Goal: Task Accomplishment & Management: Manage account settings

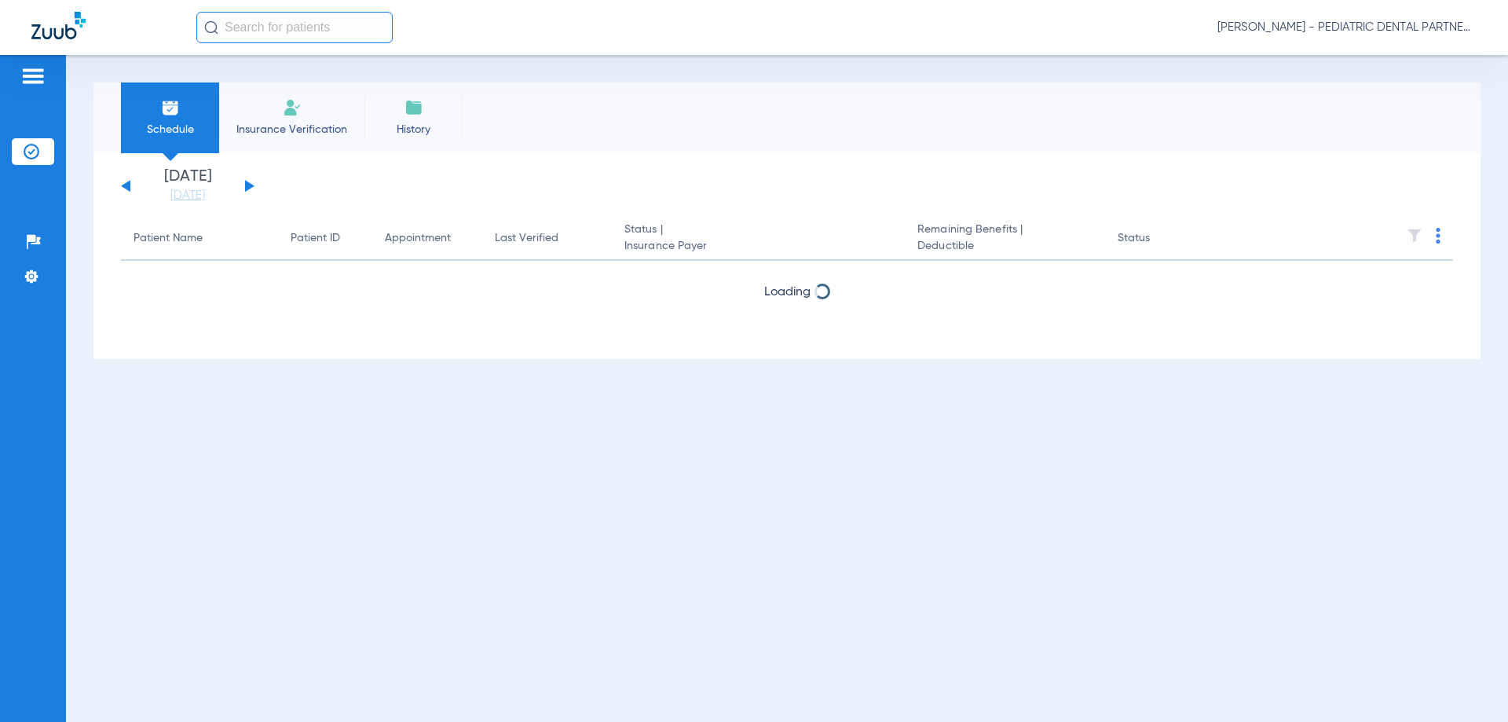
click at [1317, 31] on span "[PERSON_NAME] - PEDIATRIC DENTAL PARTNERS SHREVEPORT" at bounding box center [1347, 28] width 259 height 16
click at [1435, 58] on span "Log out" at bounding box center [1431, 55] width 61 height 11
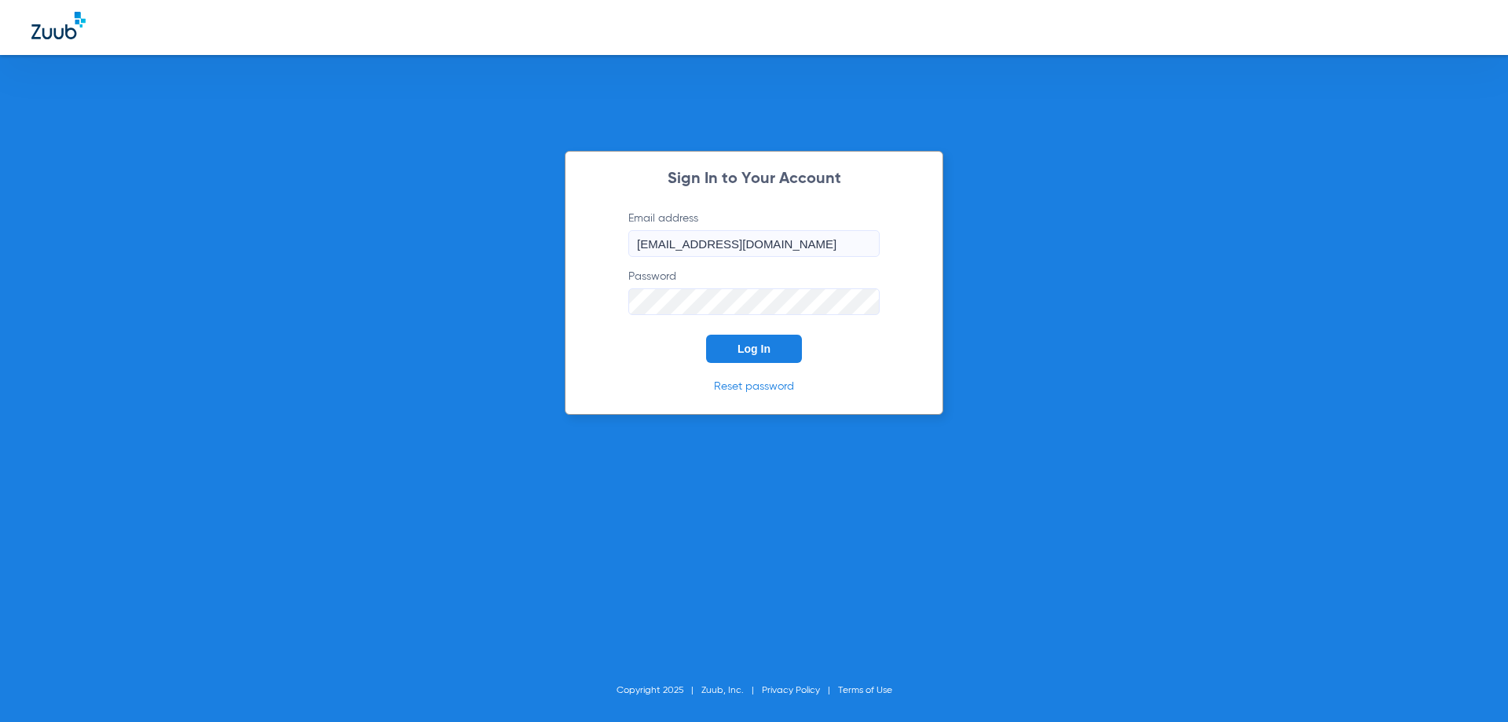
click at [833, 241] on input "[EMAIL_ADDRESS][DOMAIN_NAME]" at bounding box center [754, 243] width 251 height 27
type input "[EMAIL_ADDRESS][DOMAIN_NAME]"
click at [771, 345] on button "Log In" at bounding box center [754, 349] width 96 height 28
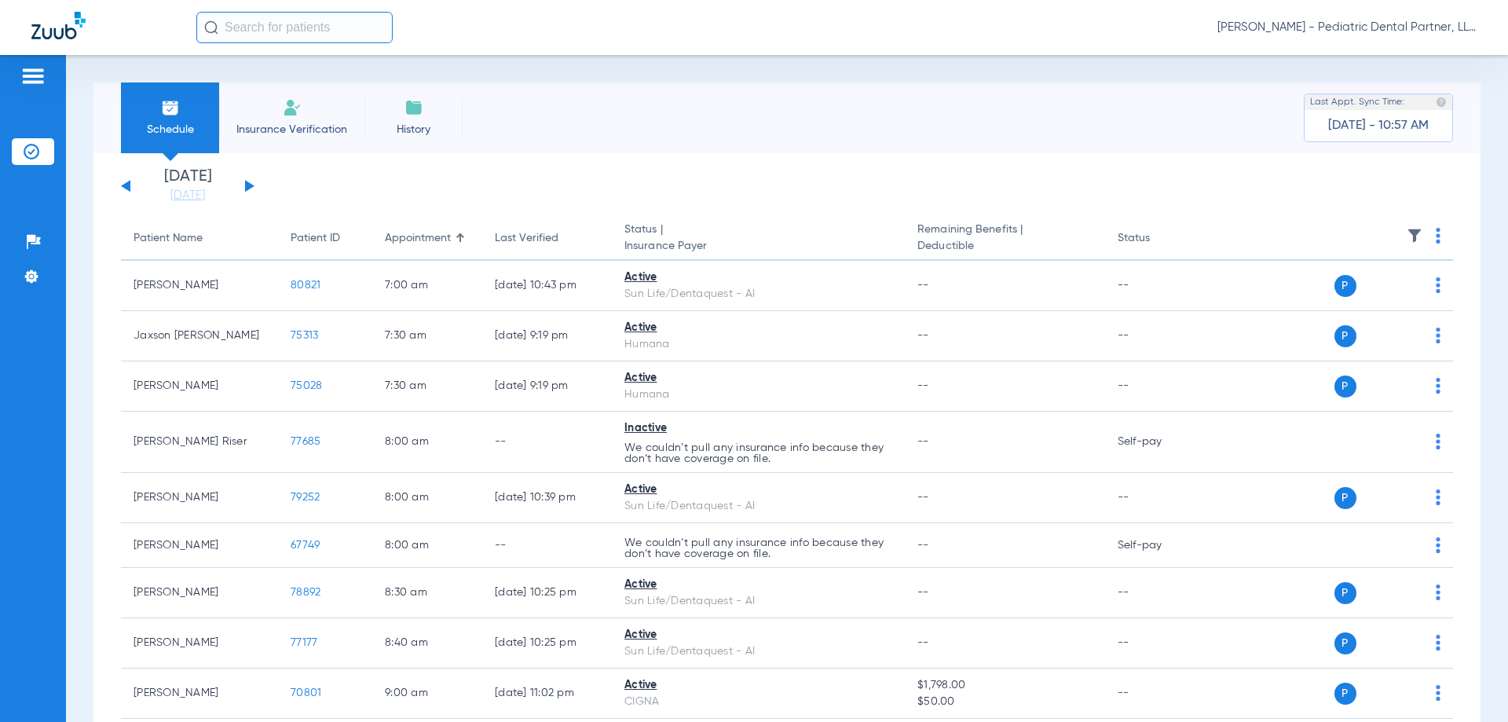
click at [181, 200] on link "[DATE]" at bounding box center [188, 196] width 94 height 16
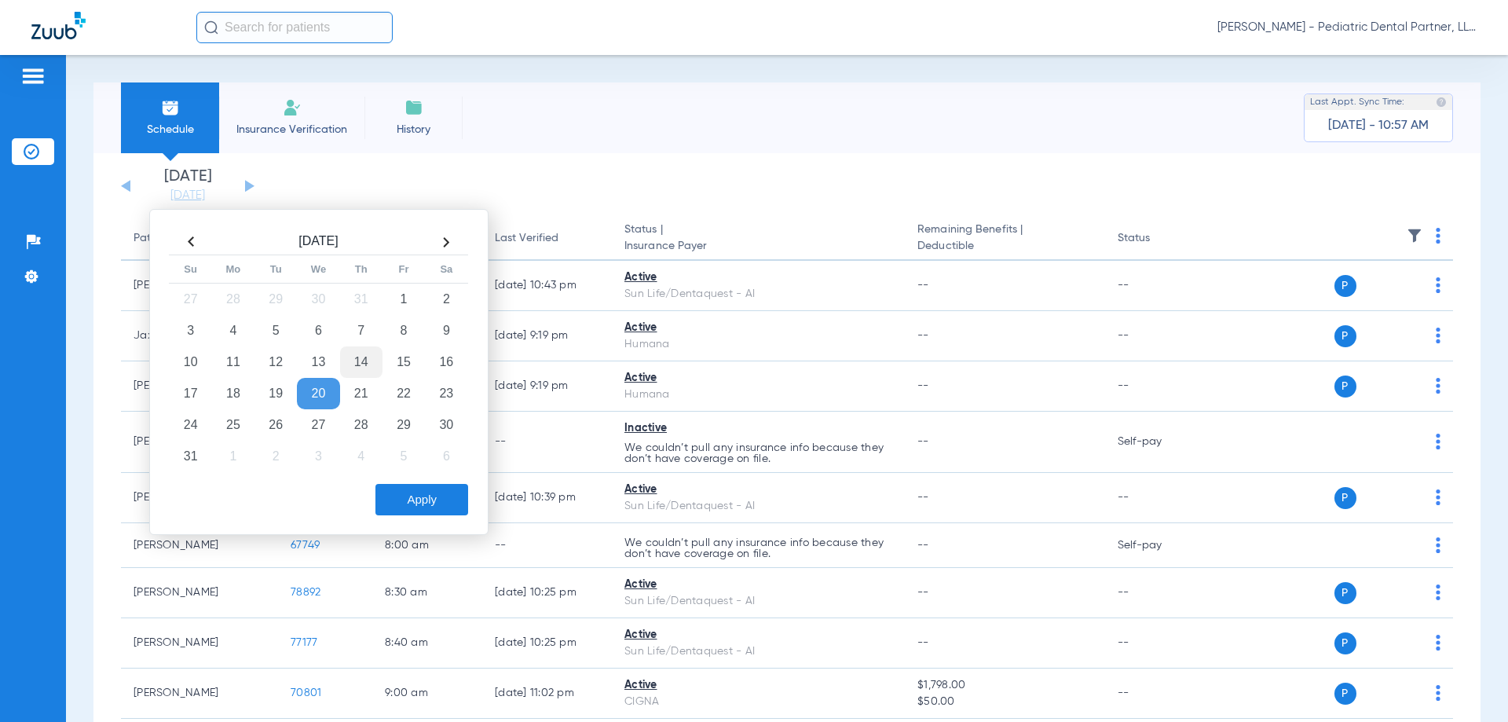
click at [363, 365] on td "14" at bounding box center [361, 361] width 42 height 31
click at [408, 494] on button "Apply" at bounding box center [422, 499] width 93 height 31
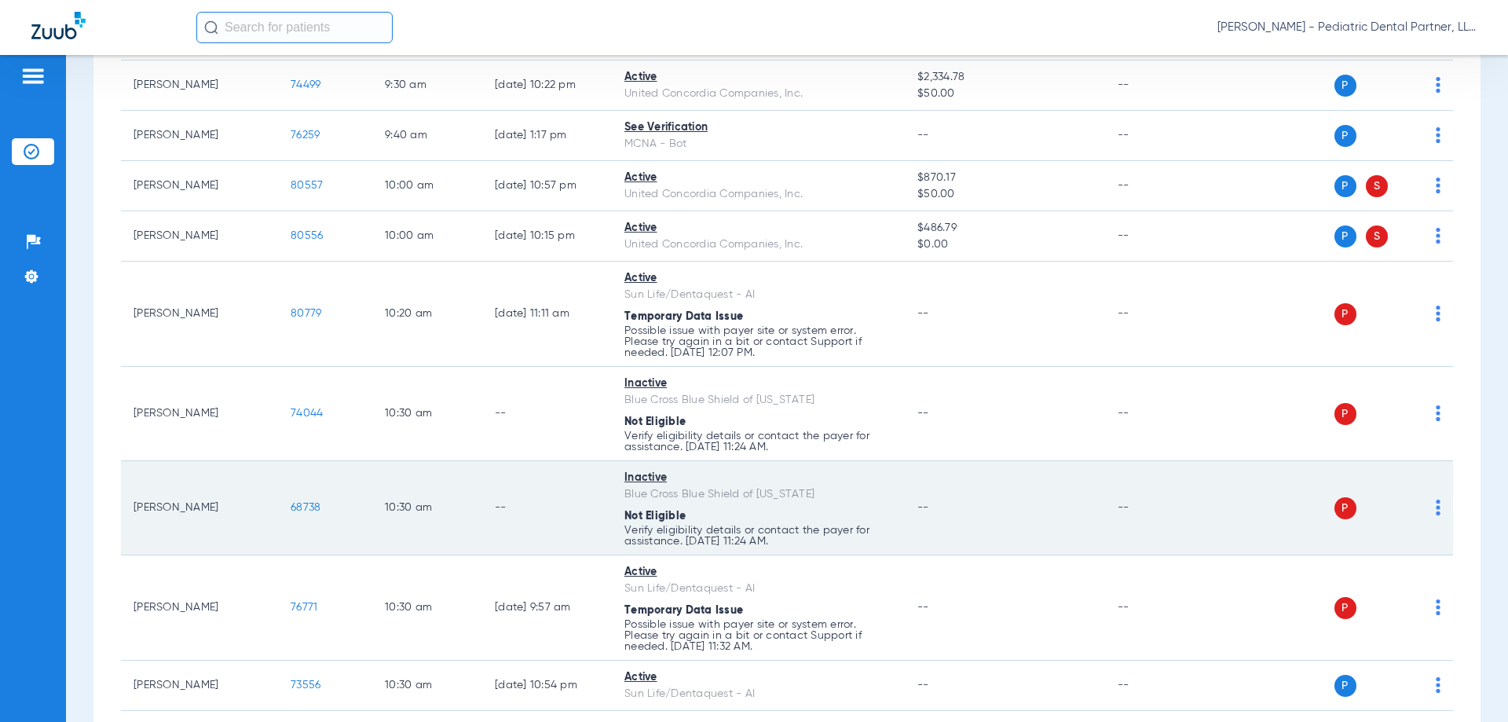
scroll to position [707, 0]
